Goal: Navigation & Orientation: Find specific page/section

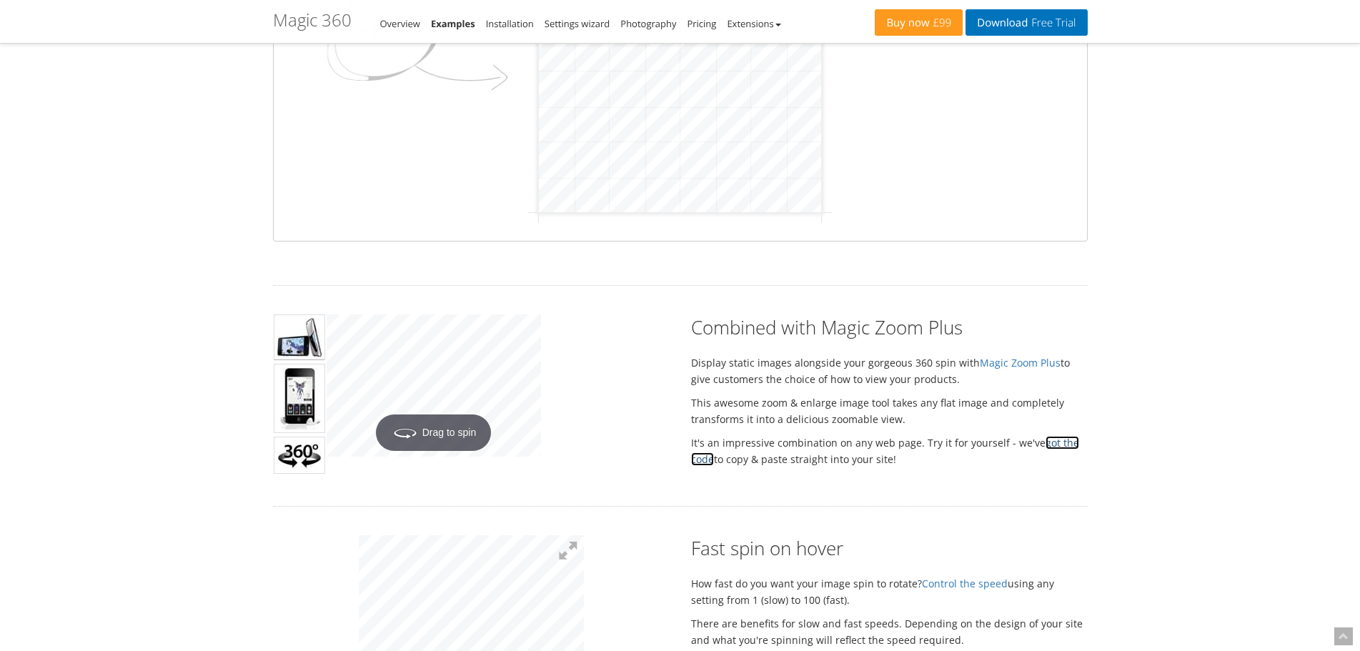
scroll to position [572, 0]
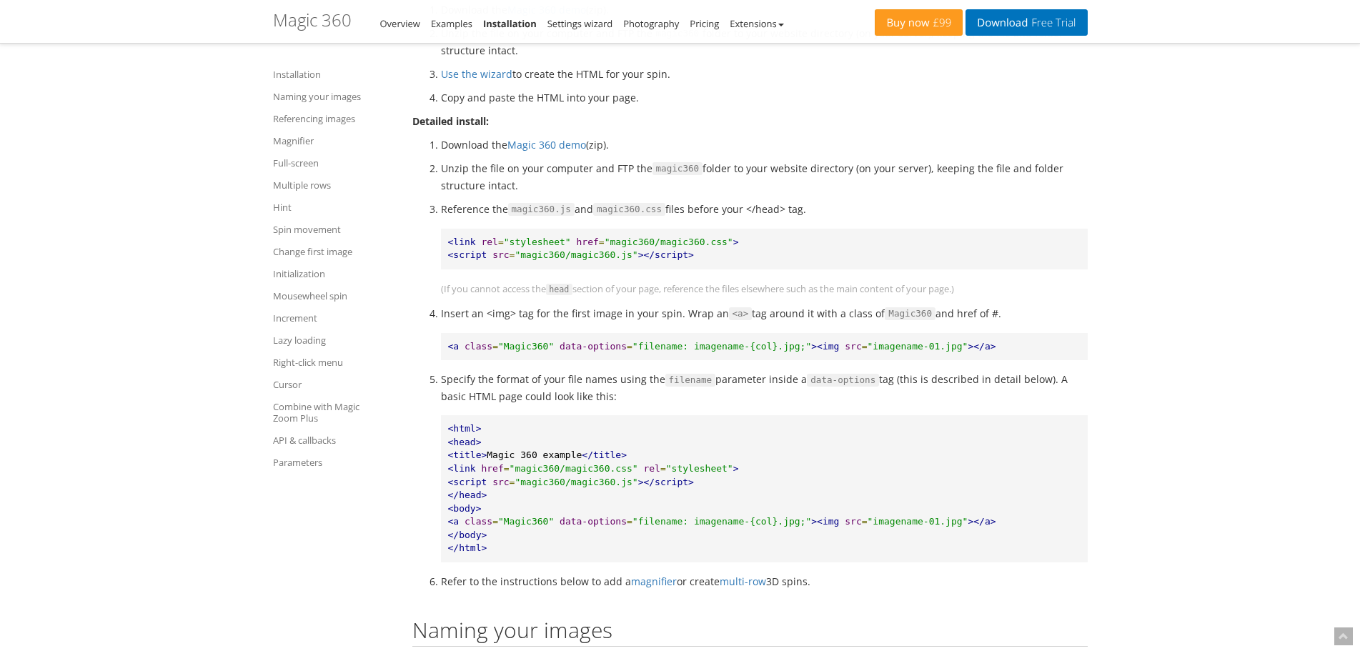
scroll to position [624, 0]
